Goal: Navigation & Orientation: Go to known website

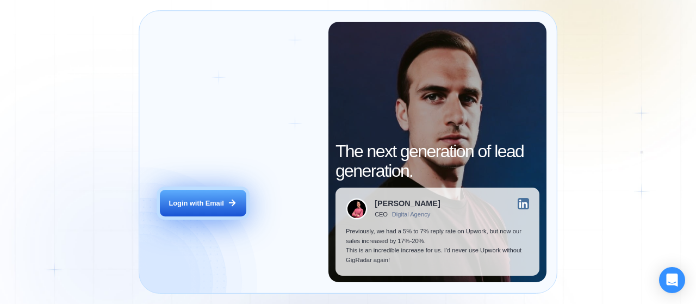
click at [176, 199] on div "Login with Email" at bounding box center [196, 204] width 55 height 10
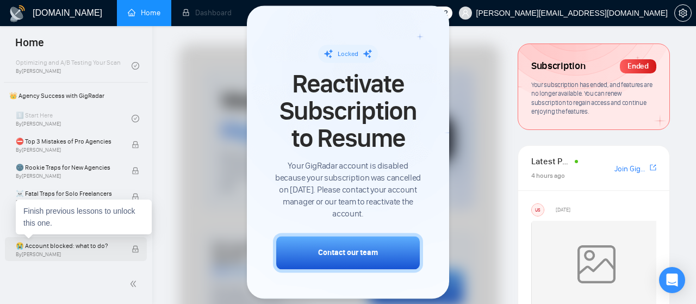
scroll to position [381, 0]
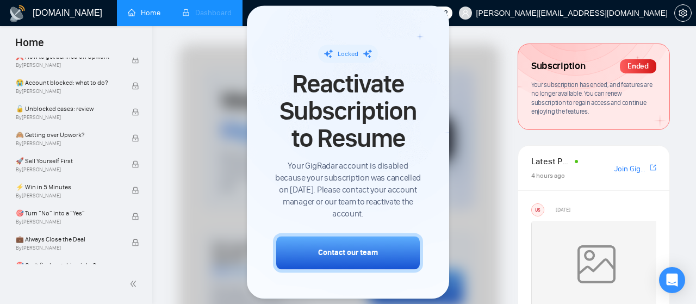
click at [212, 15] on li "Dashboard" at bounding box center [206, 13] width 71 height 26
